Goal: Obtain resource: Download file/media

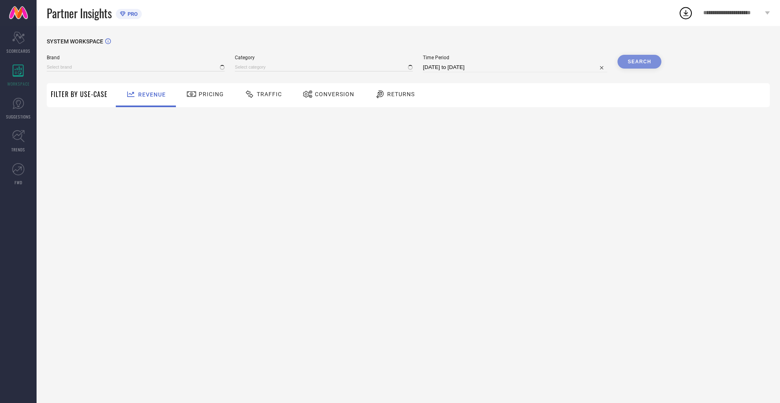
type input "NIKE"
type input "All"
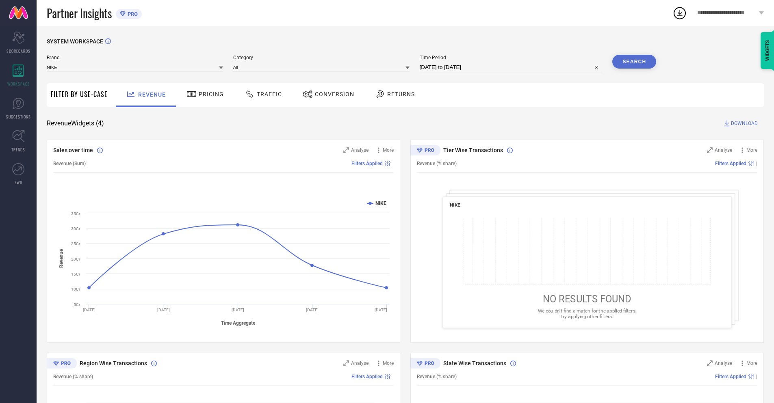
click at [326, 95] on span "Conversion" at bounding box center [334, 94] width 39 height 6
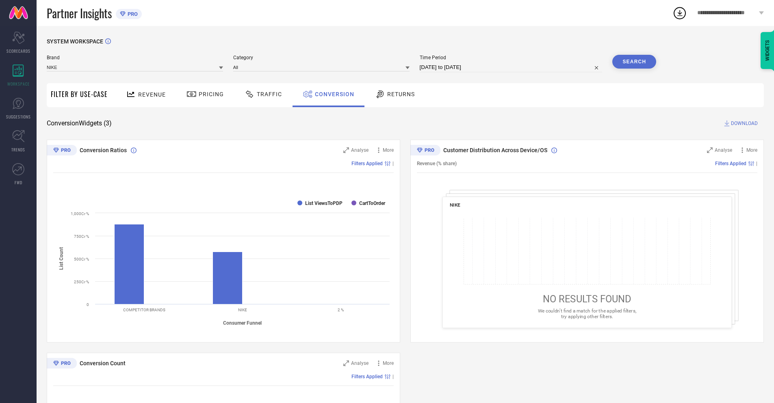
click at [510, 67] on input "[DATE] to [DATE]" at bounding box center [511, 68] width 183 height 10
select select "8"
select select "2025"
select select "9"
select select "2025"
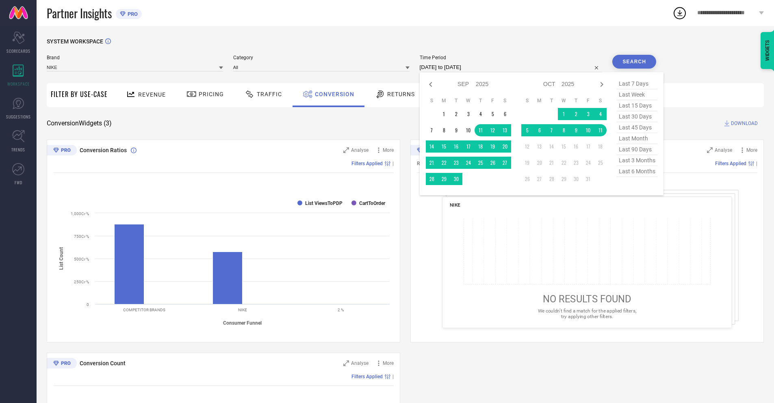
select select "9"
select select "2025"
select select "10"
select select "2025"
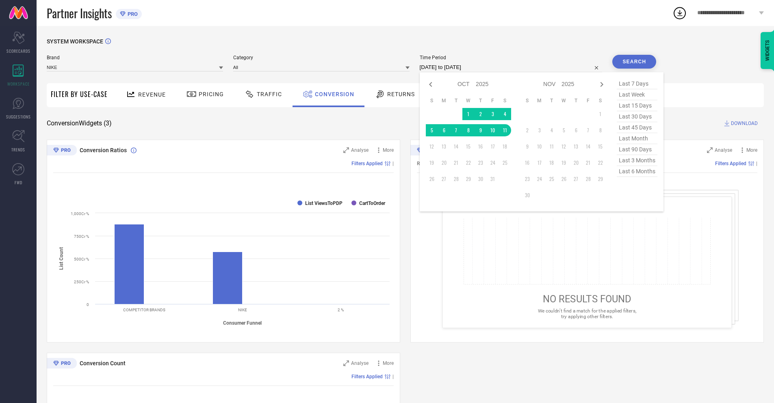
click at [503, 130] on td "11" at bounding box center [505, 130] width 12 height 12
type input "[DATE] to [DATE]"
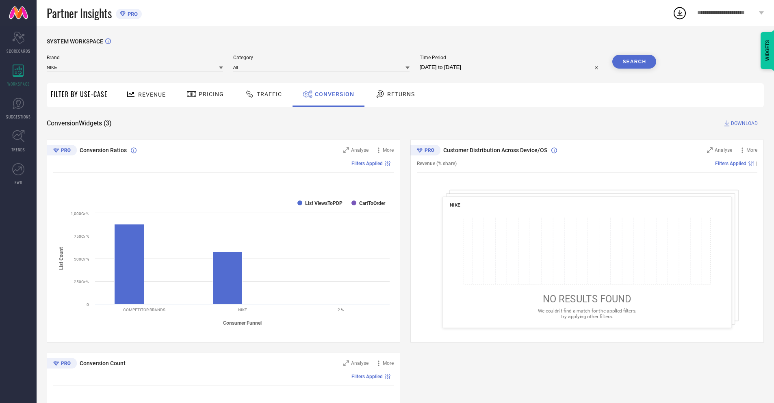
click at [634, 62] on button "Search" at bounding box center [634, 62] width 44 height 14
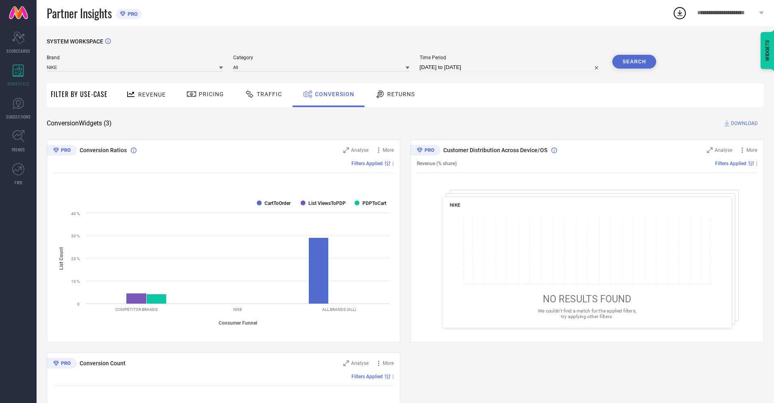
click at [744, 123] on span "DOWNLOAD" at bounding box center [744, 123] width 27 height 8
